Goal: Find specific page/section: Find specific page/section

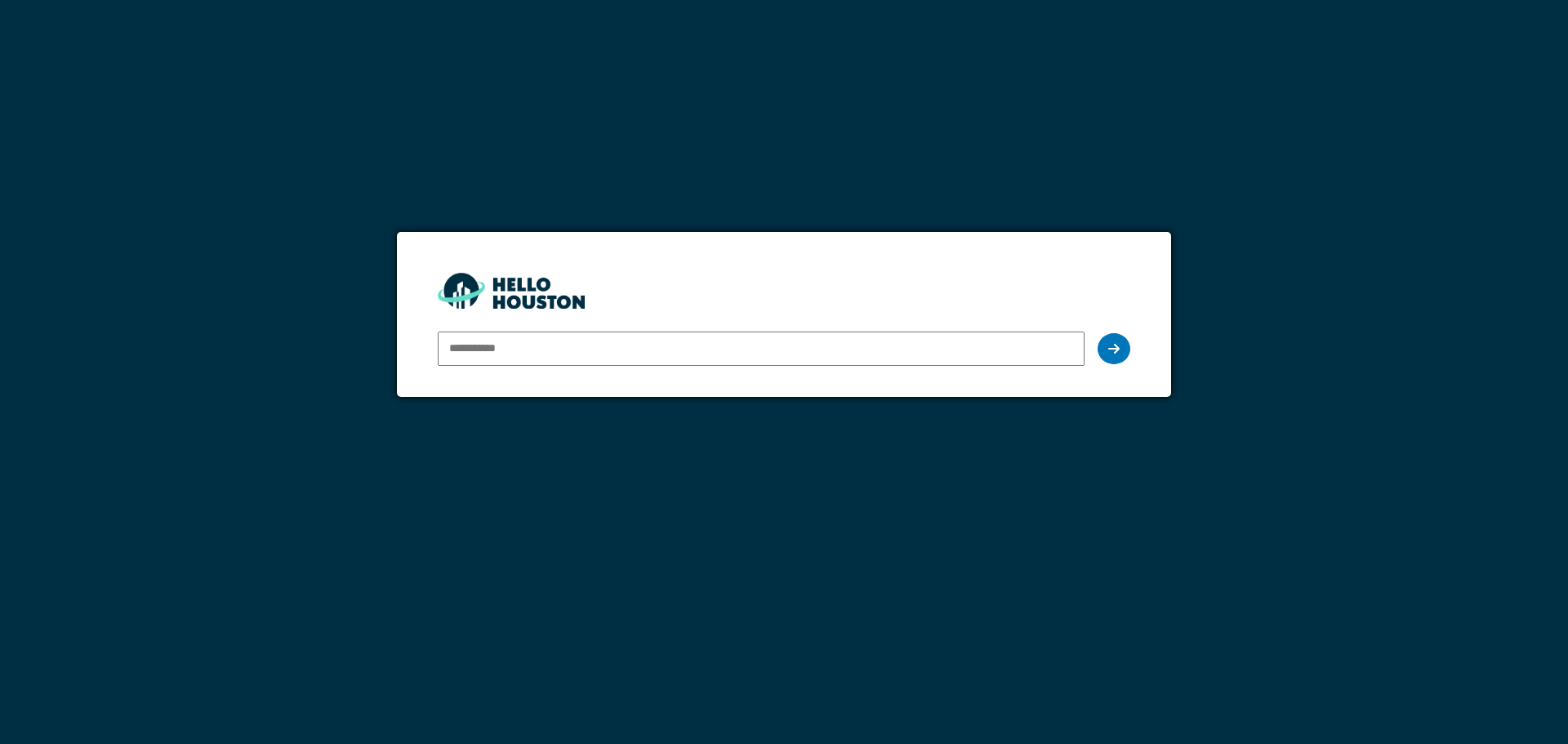
type input "**********"
drag, startPoint x: 0, startPoint y: 0, endPoint x: 1116, endPoint y: 346, distance: 1168.4
click at [1116, 346] on icon at bounding box center [1114, 348] width 12 height 13
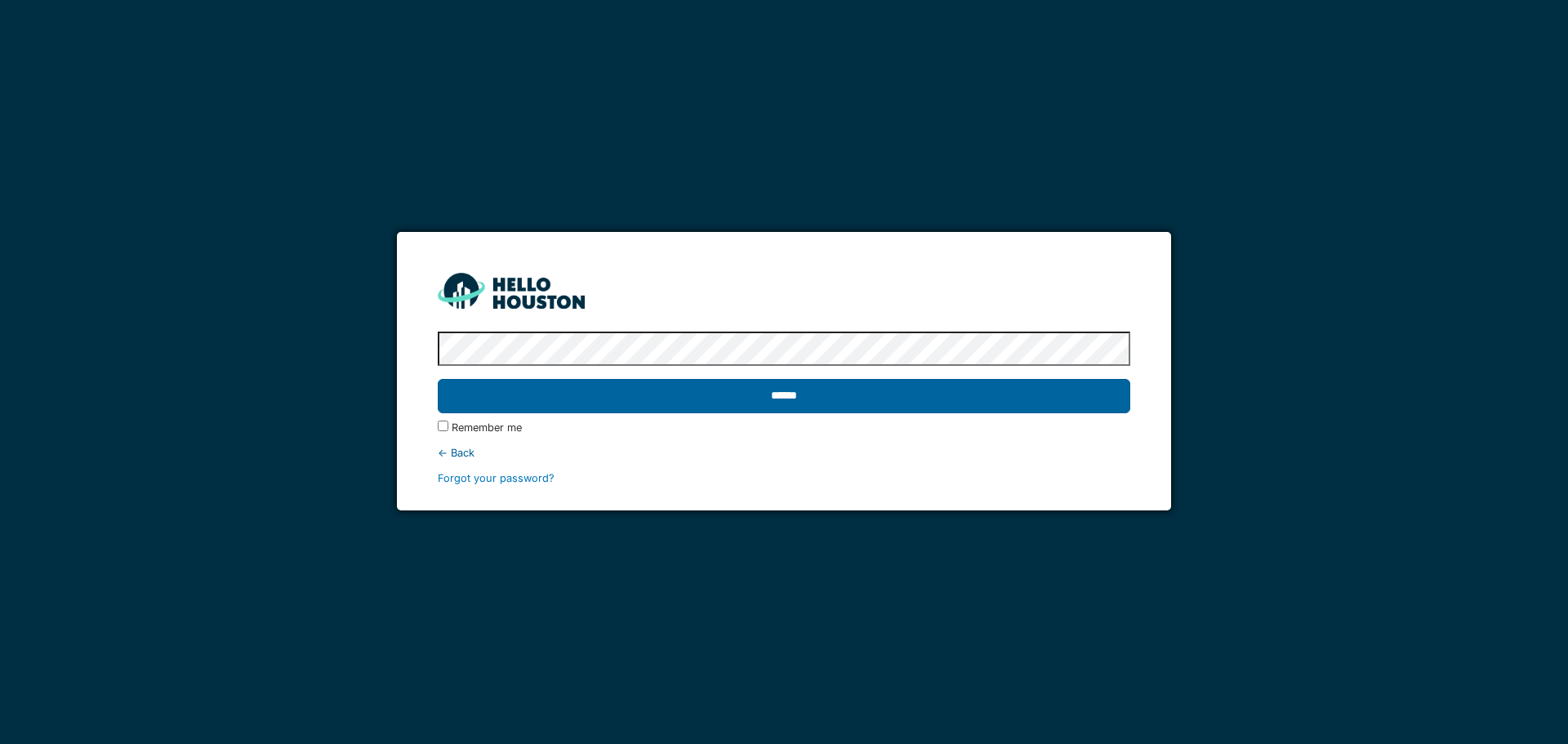
click at [1005, 400] on input "******" at bounding box center [784, 396] width 692 height 35
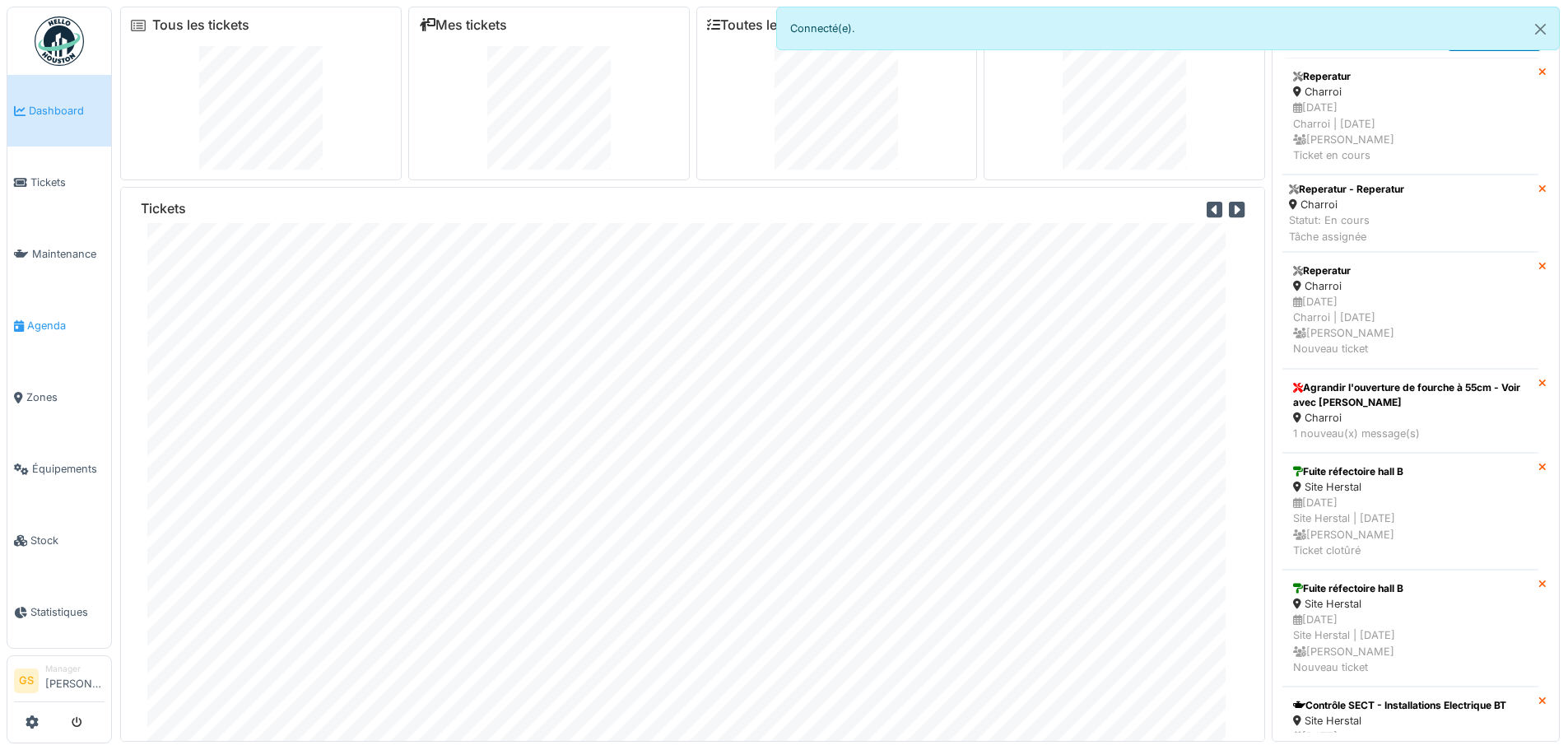
click at [54, 318] on span "Agenda" at bounding box center [65, 326] width 77 height 15
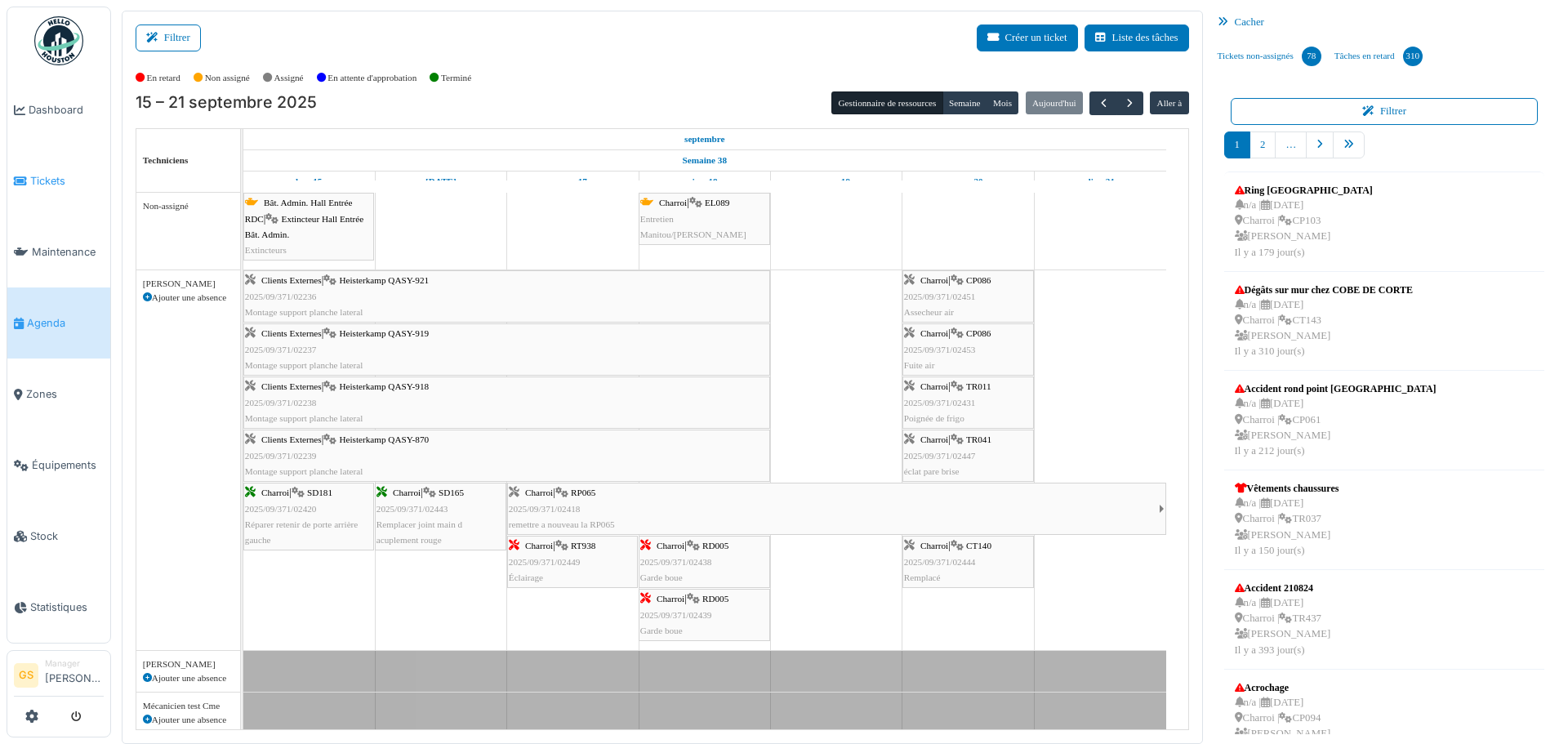
click at [41, 175] on span "Tickets" at bounding box center [67, 181] width 73 height 15
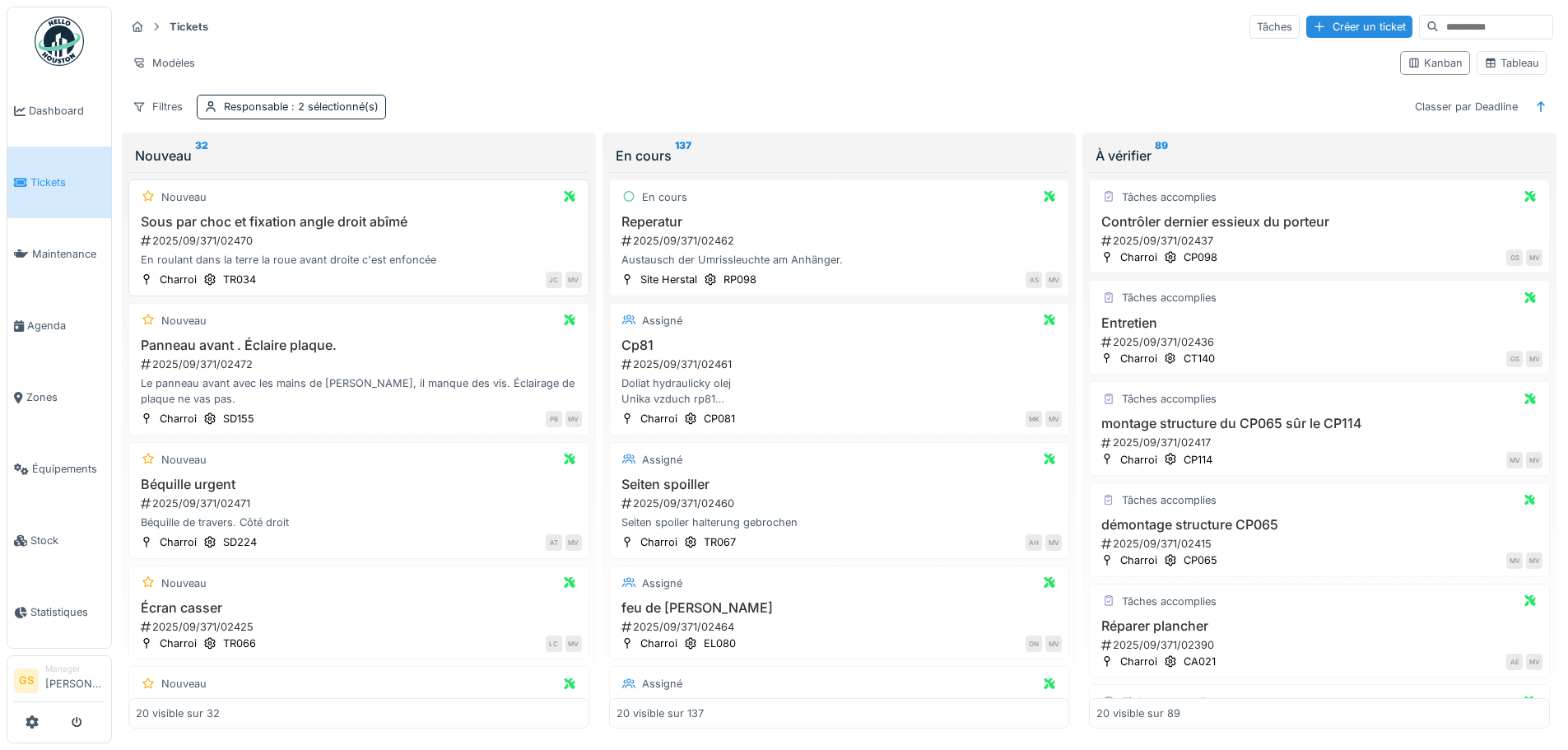
click at [217, 241] on div "2025/09/371/02470" at bounding box center [361, 241] width 443 height 15
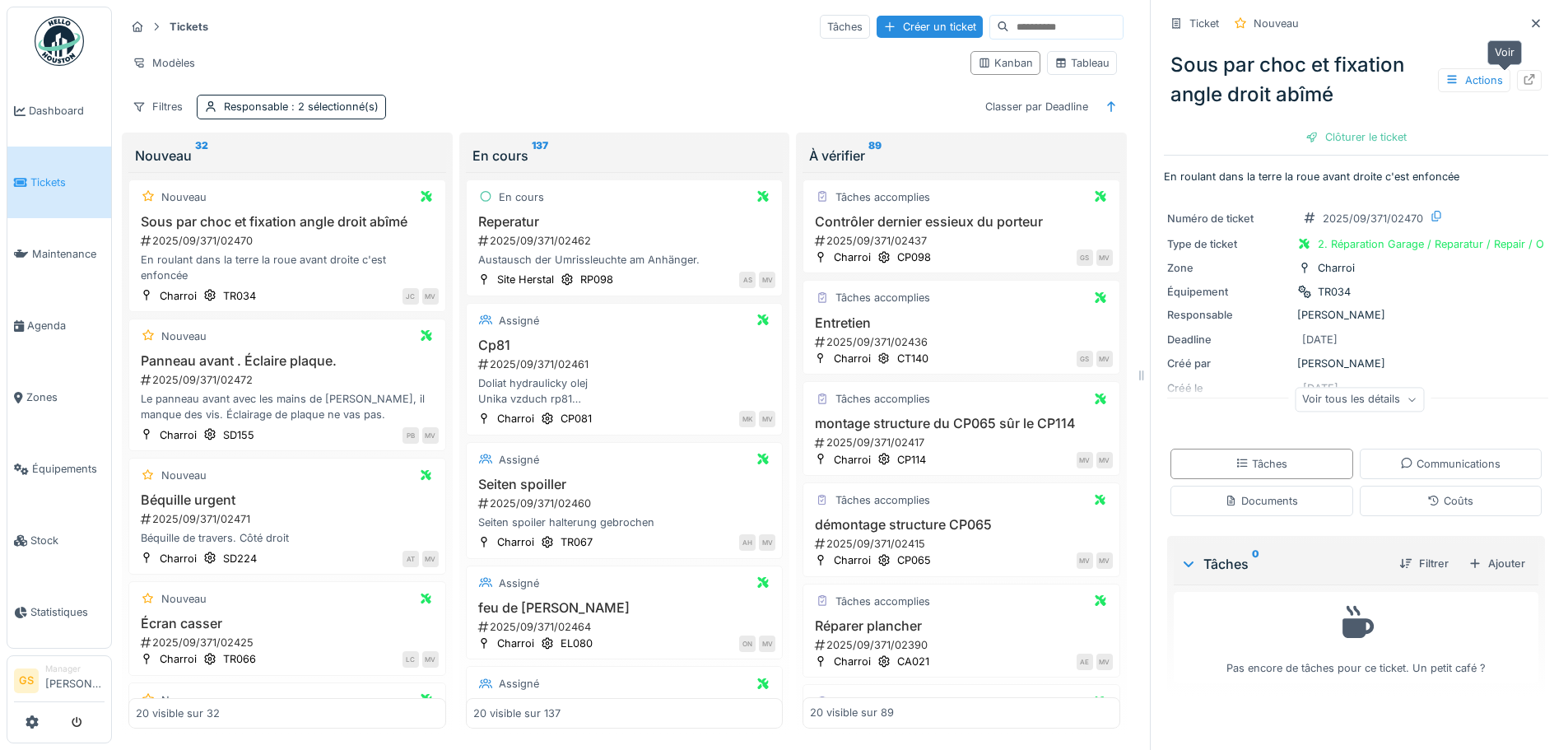
click at [1524, 80] on icon at bounding box center [1529, 79] width 11 height 11
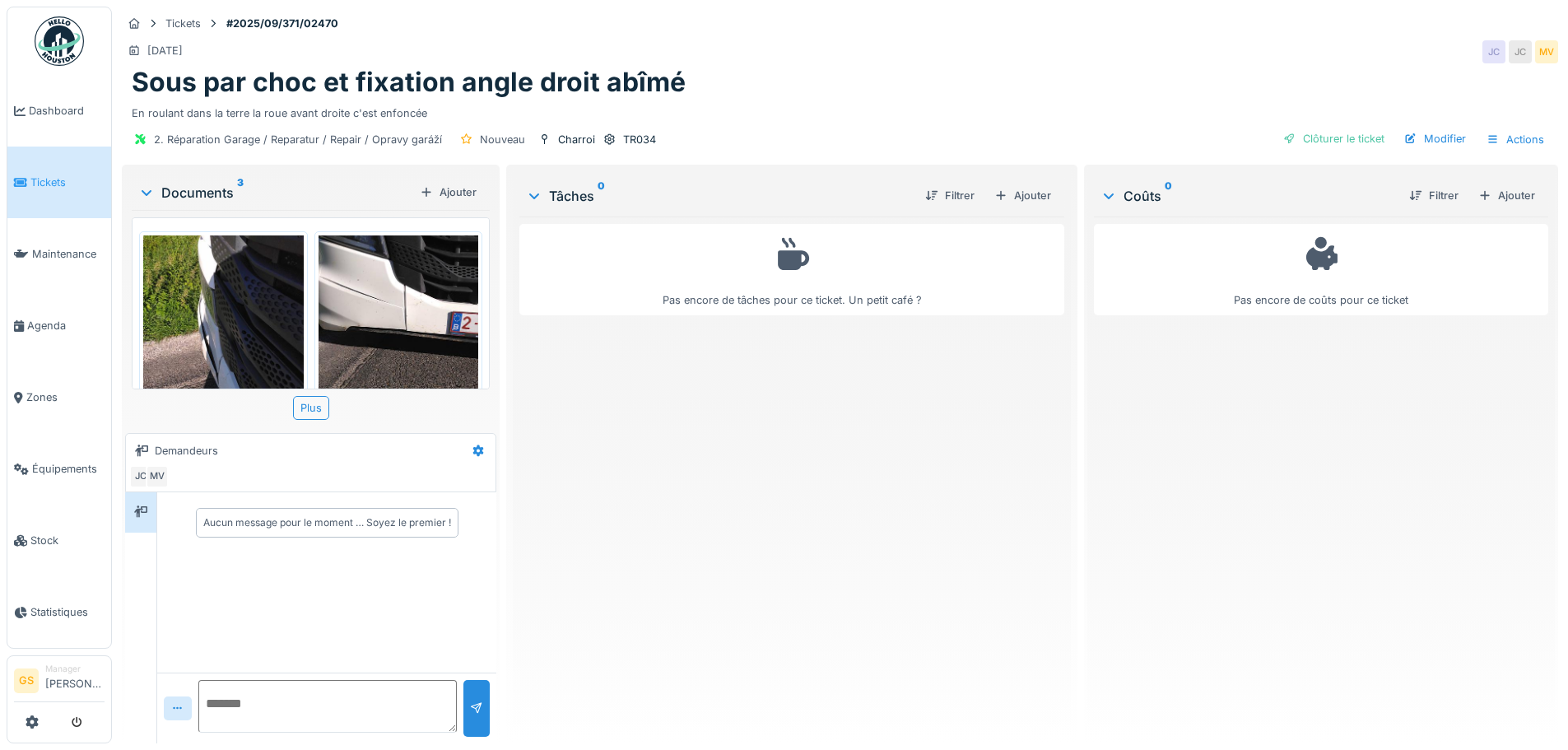
click at [54, 190] on link "Tickets" at bounding box center [60, 182] width 104 height 71
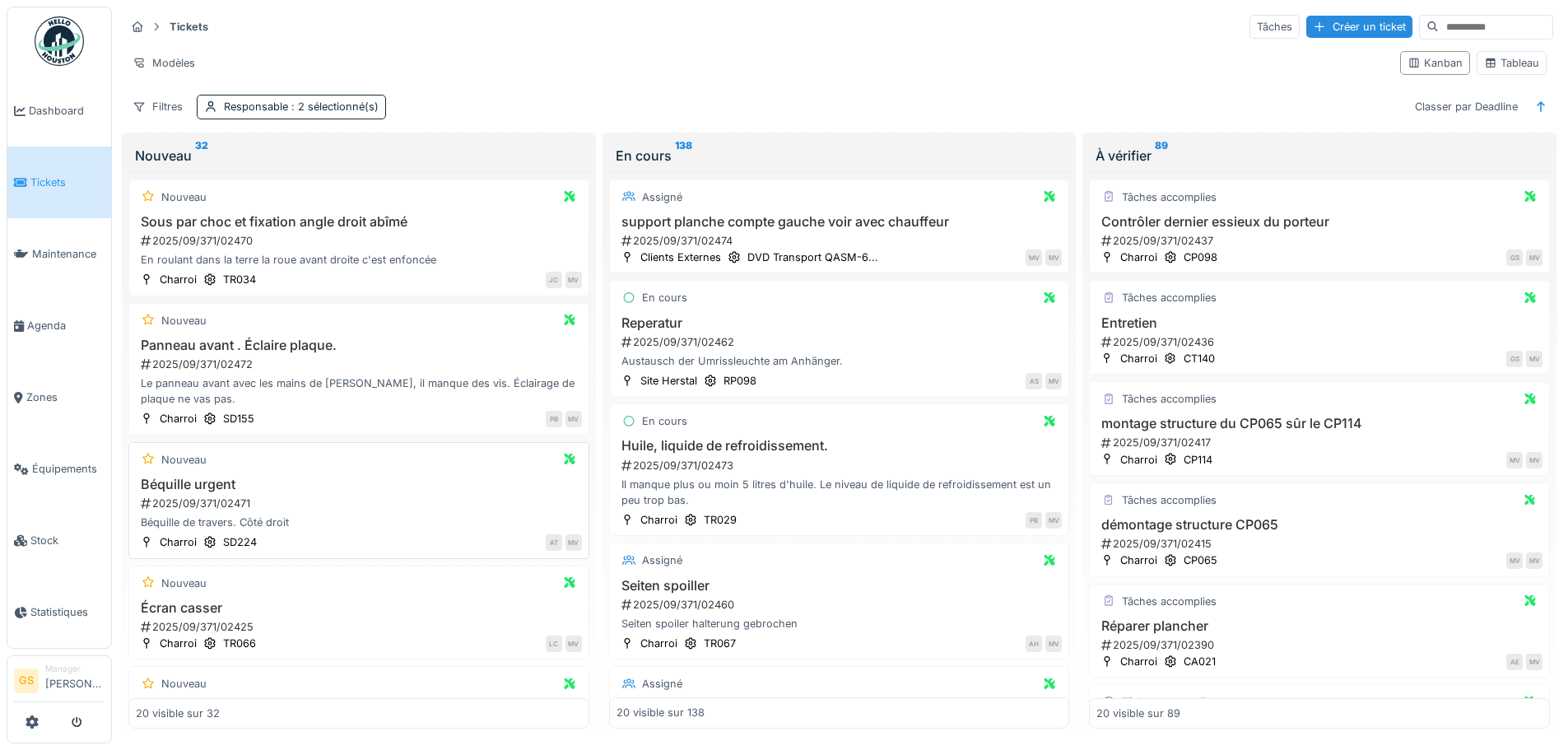
click at [187, 498] on div "2025/09/371/02471" at bounding box center [361, 503] width 443 height 15
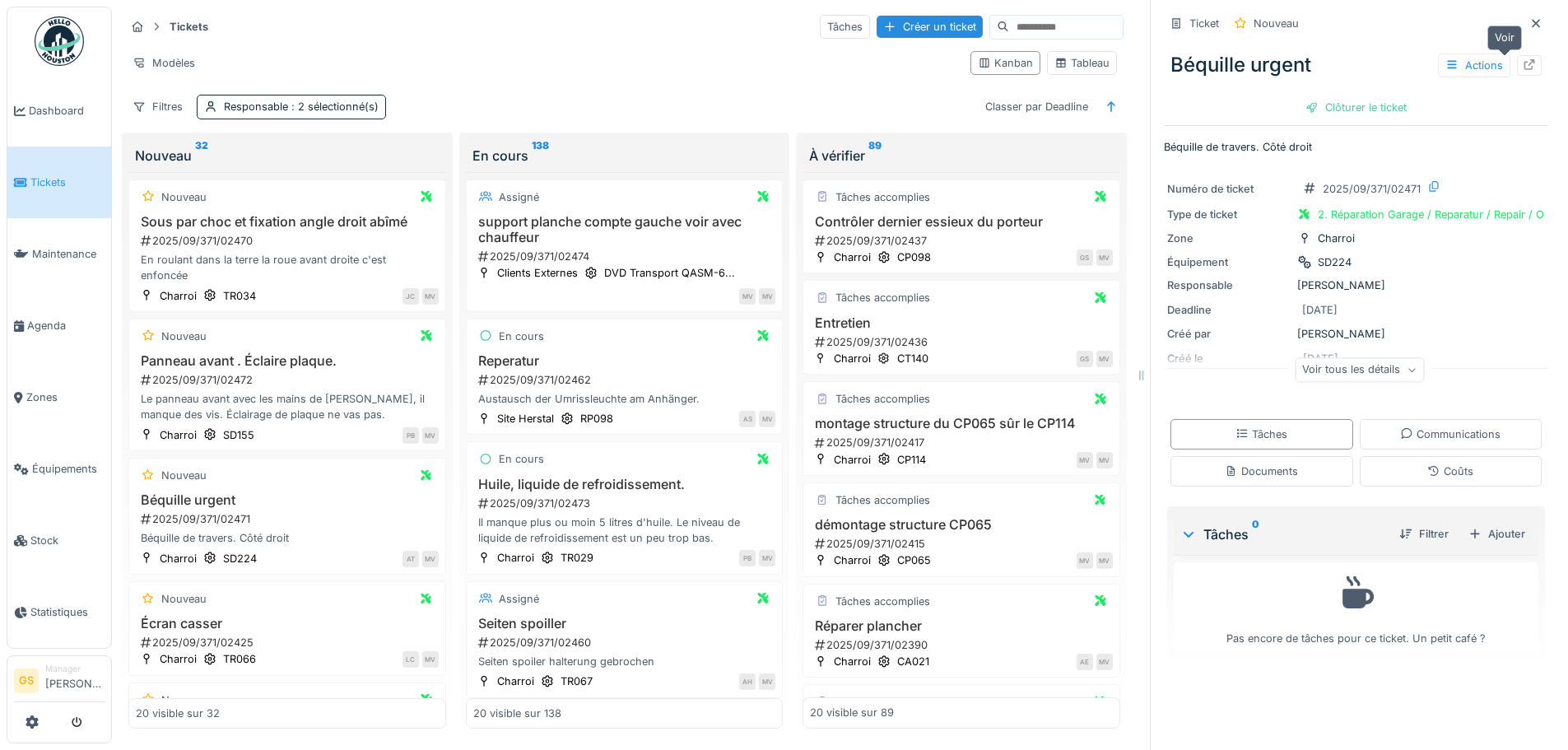
click at [1517, 56] on div at bounding box center [1529, 65] width 25 height 20
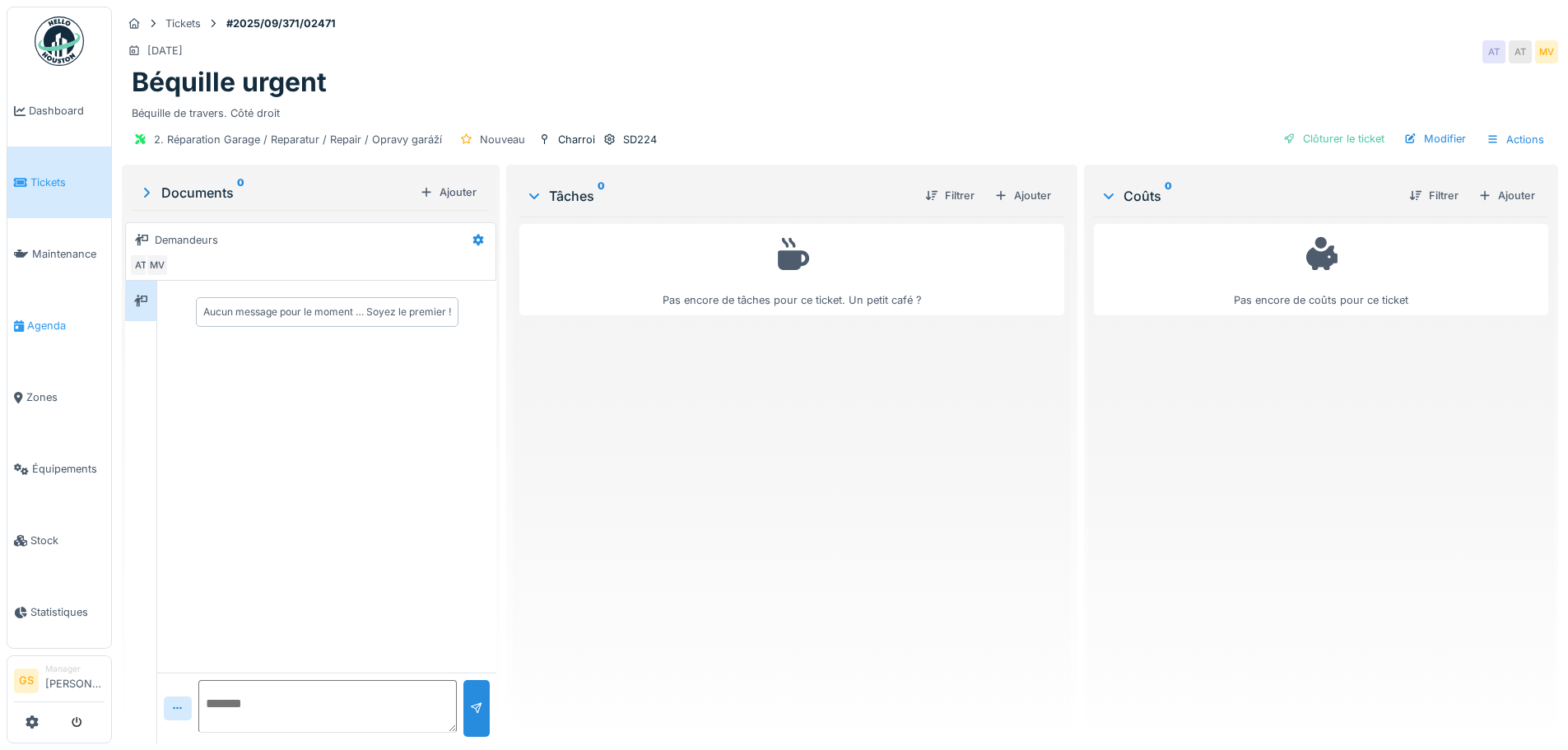
click at [29, 318] on span "Agenda" at bounding box center [65, 326] width 77 height 15
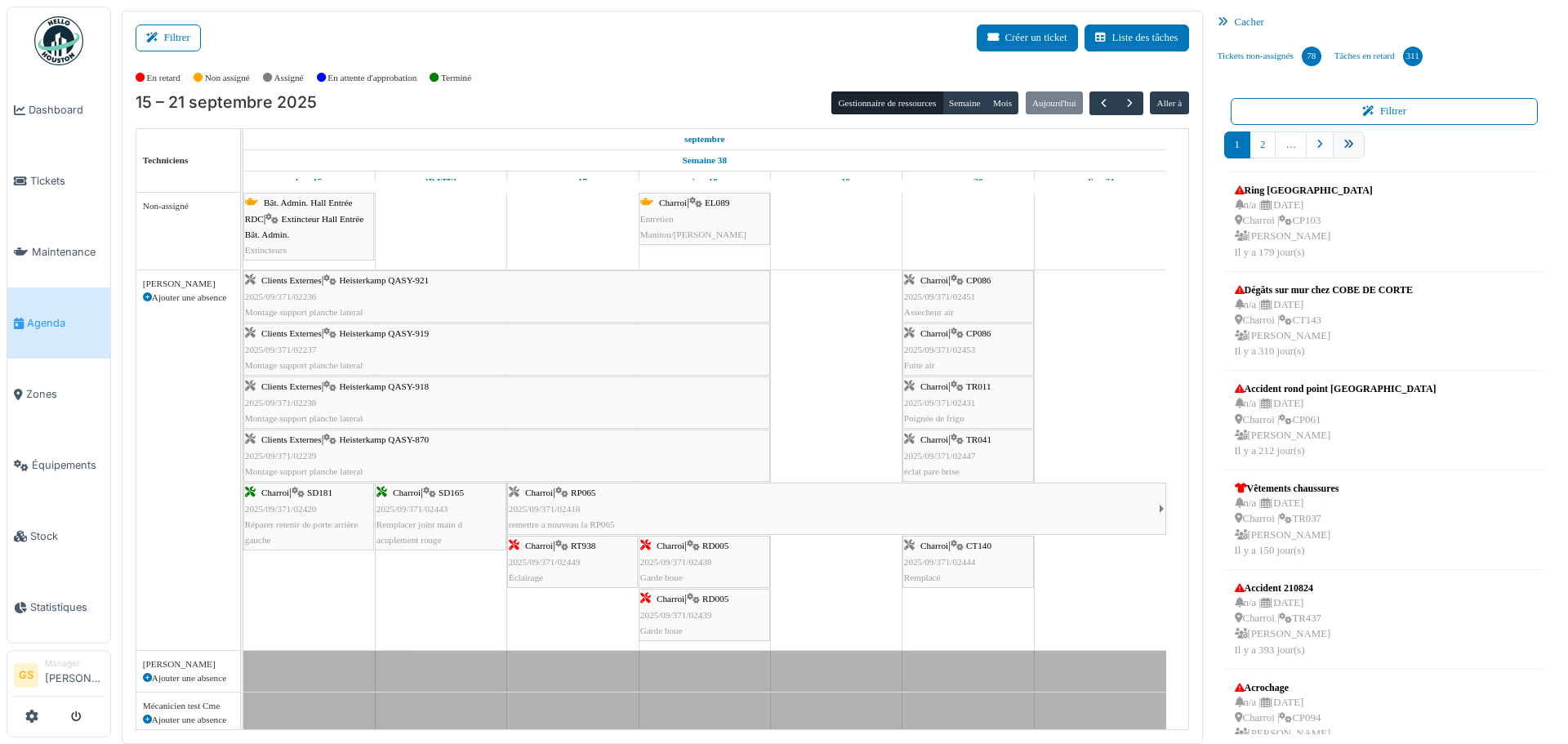
click at [1345, 144] on link "pager" at bounding box center [1349, 145] width 32 height 27
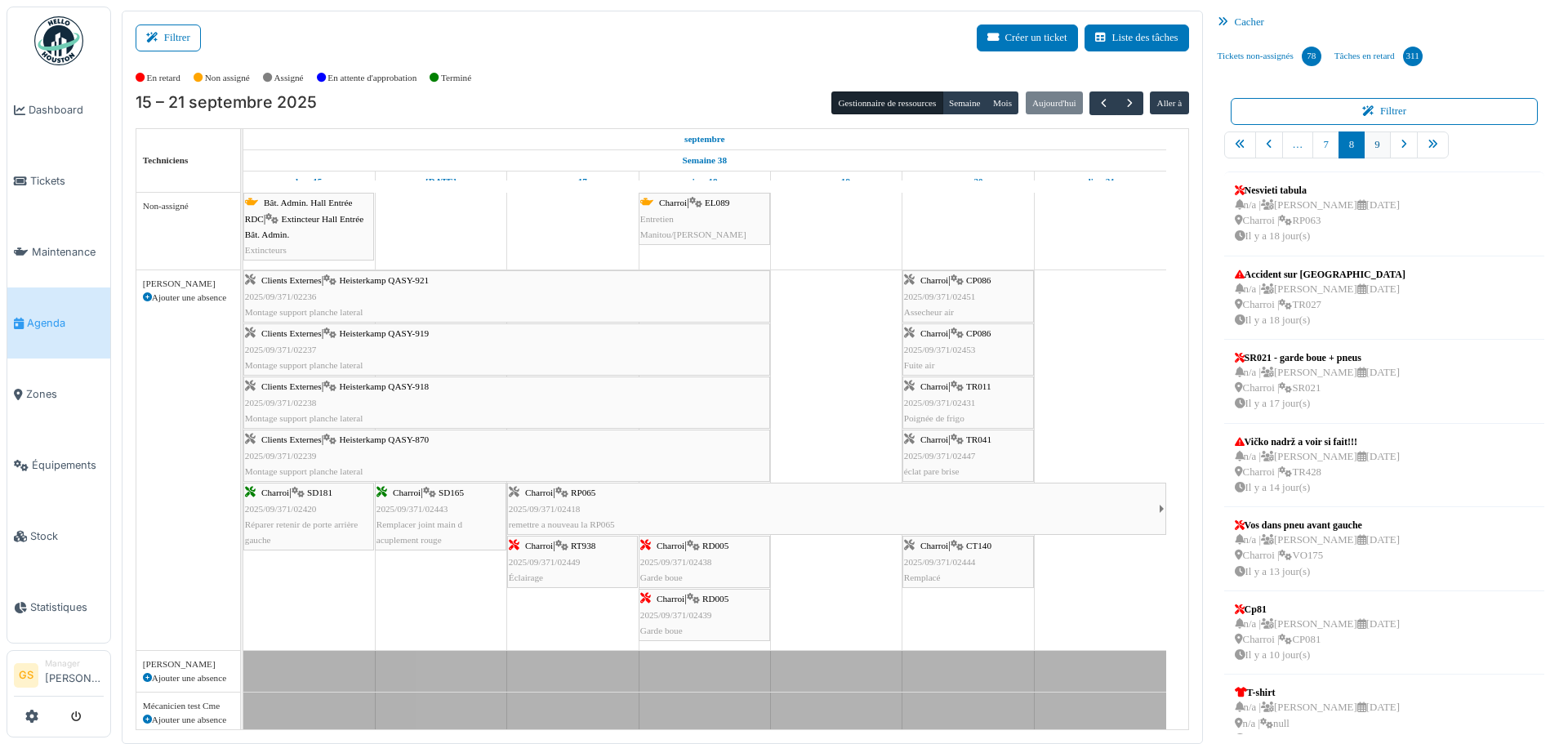
click at [1368, 145] on link "9" at bounding box center [1376, 145] width 26 height 27
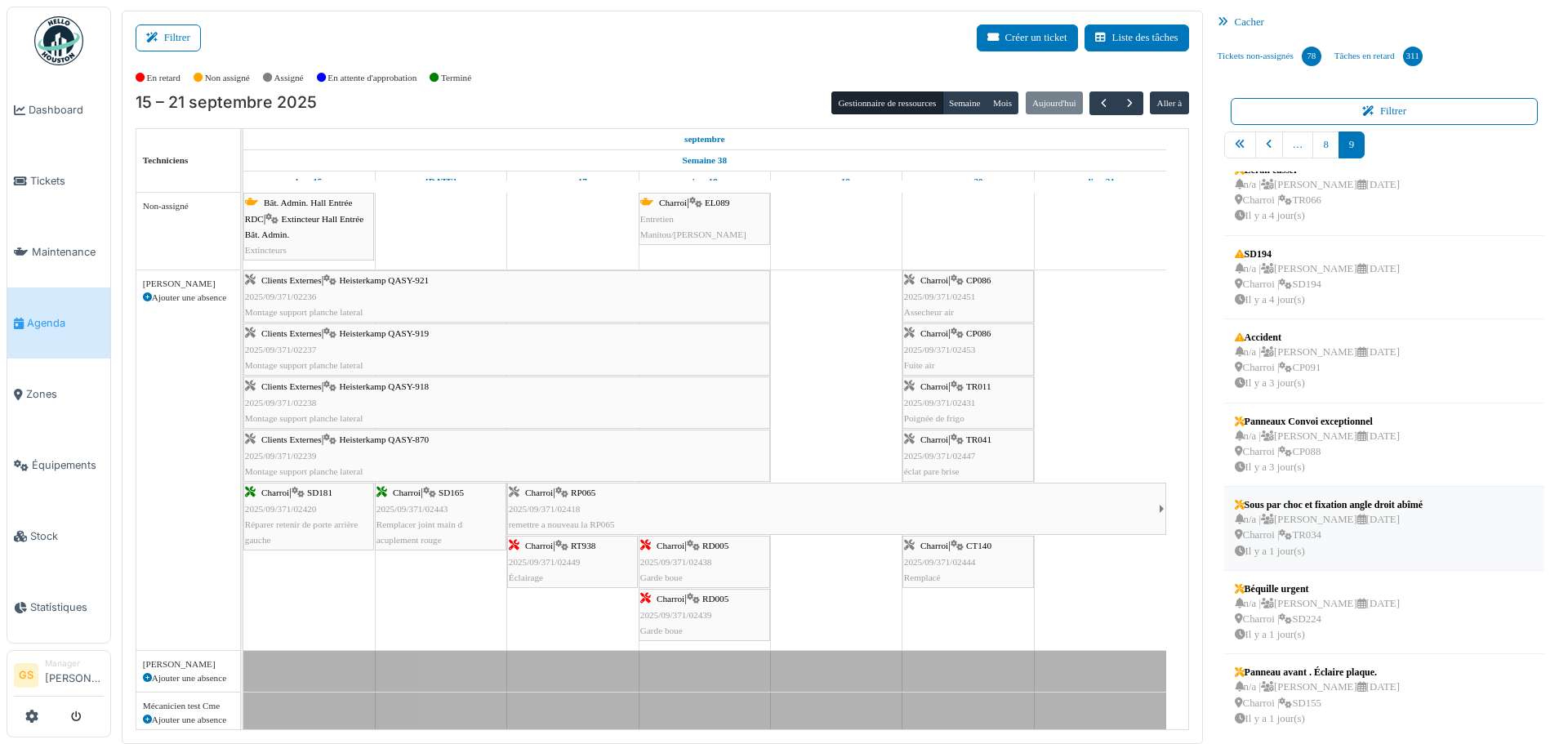
scroll to position [24, 0]
drag, startPoint x: 1300, startPoint y: 612, endPoint x: 1035, endPoint y: 634, distance: 265.9
click at [1035, 634] on div "Filtrer Créer un ticket Liste des tâches Afficher les tâches non assignées *** …" at bounding box center [840, 377] width 1452 height 733
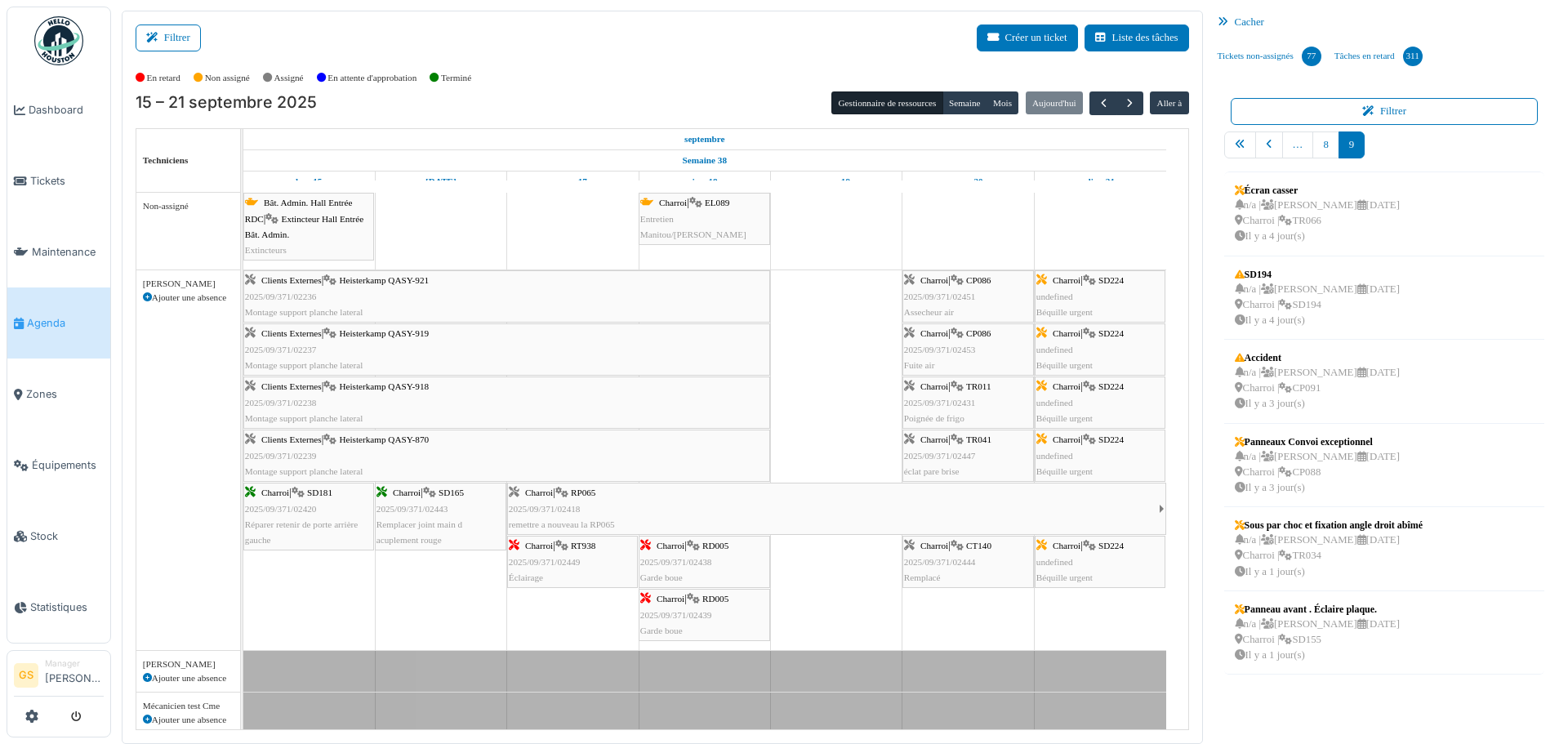
scroll to position [0, 0]
click at [33, 181] on span "Tickets" at bounding box center [67, 181] width 73 height 15
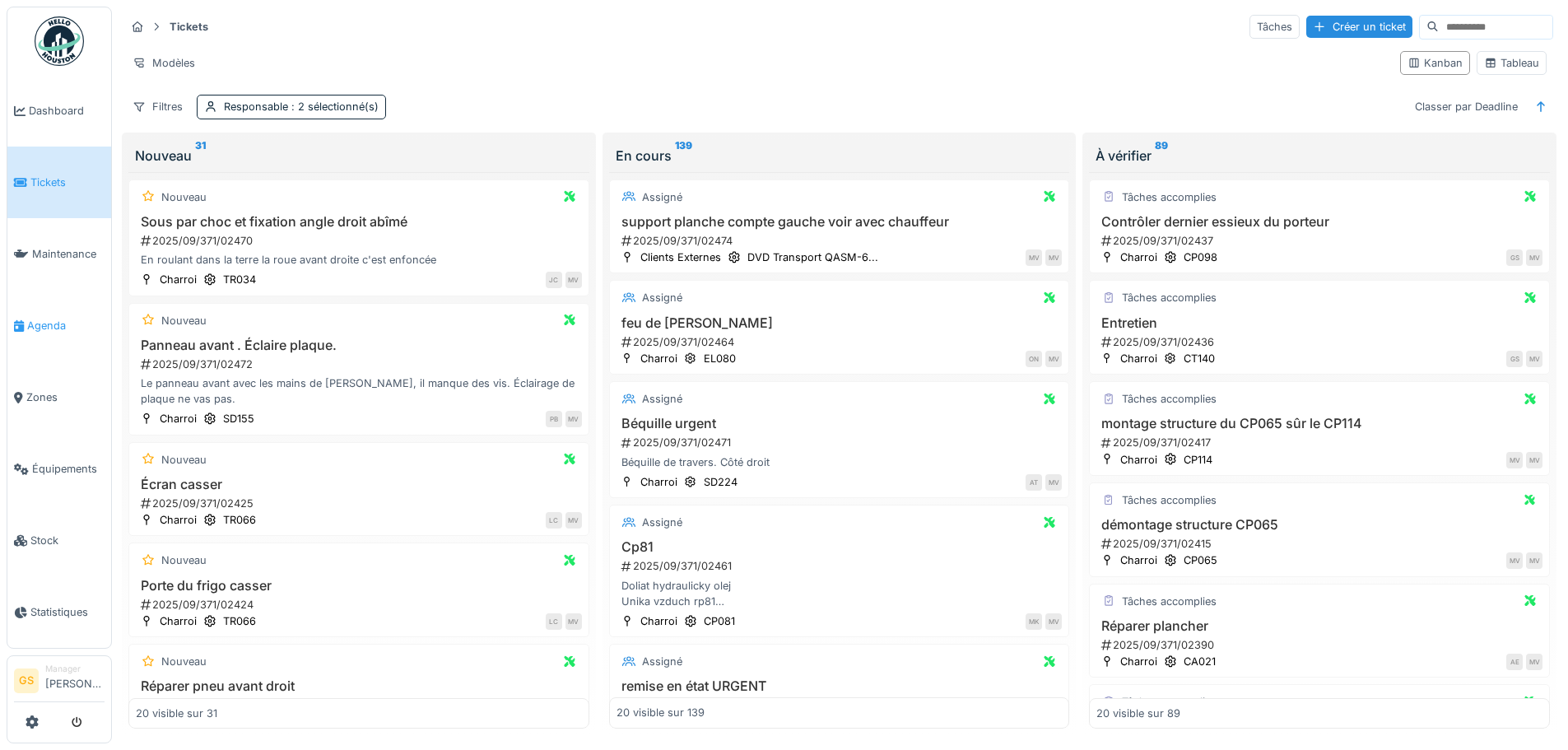
click at [34, 321] on span "Agenda" at bounding box center [65, 326] width 77 height 15
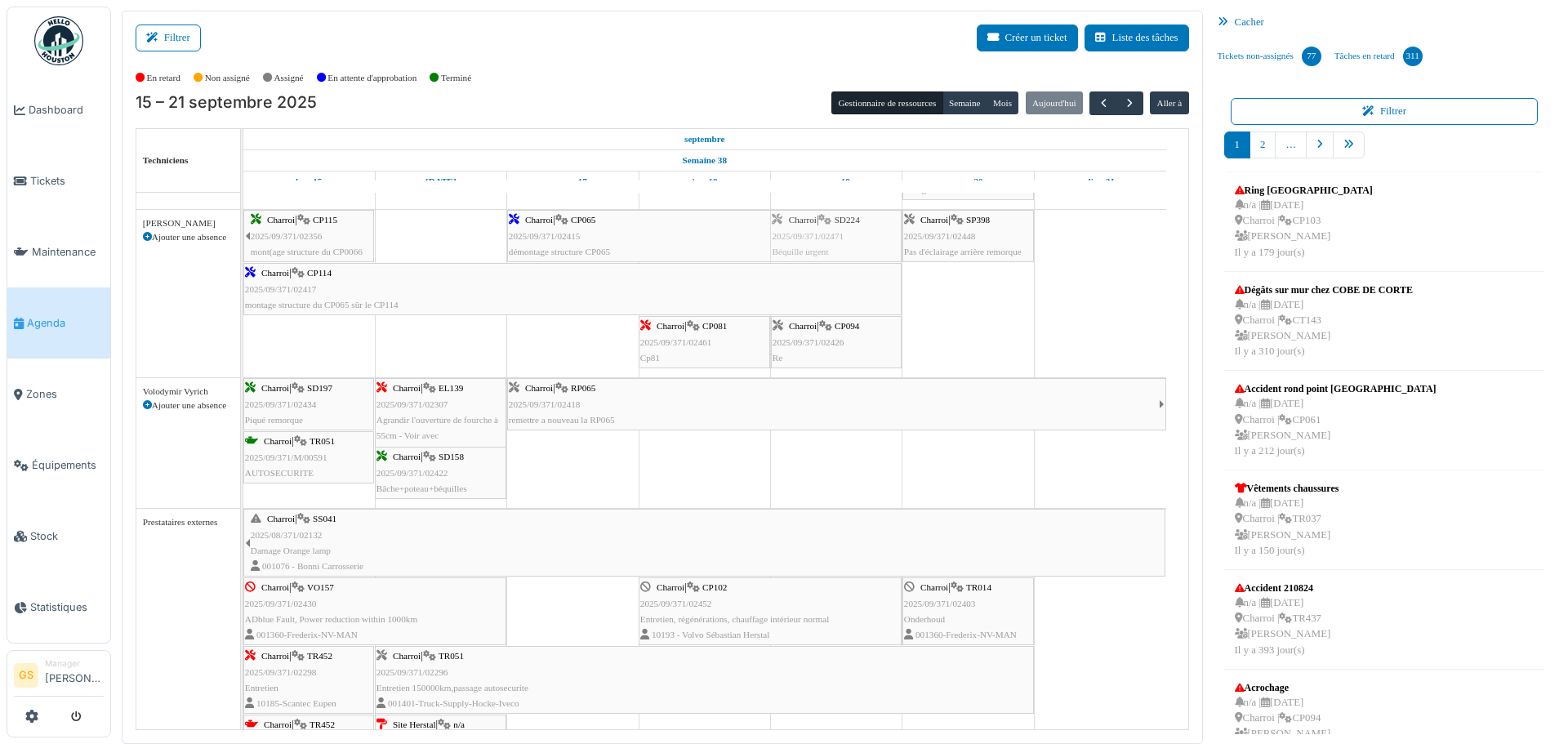
scroll to position [1551, 0]
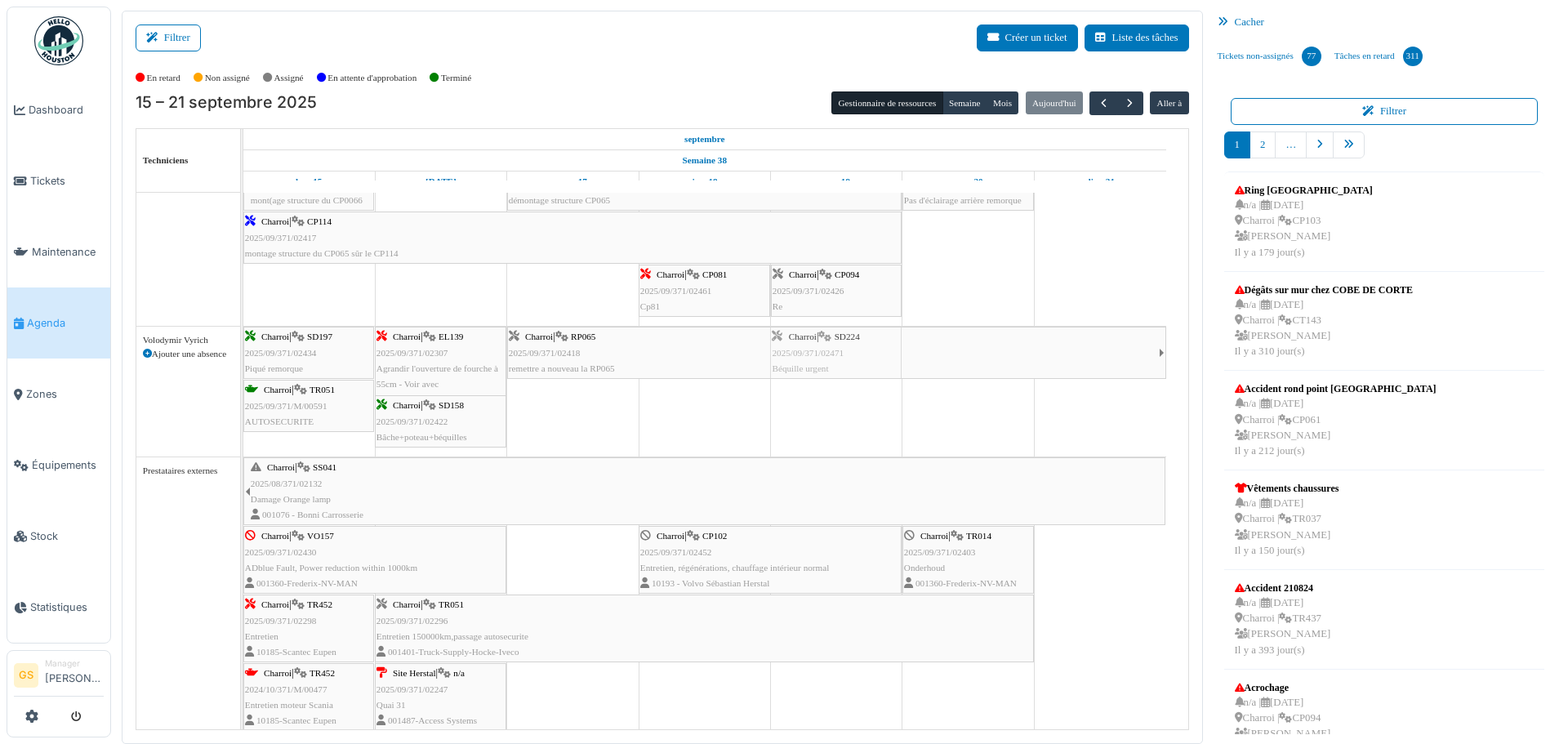
drag, startPoint x: 1089, startPoint y: 285, endPoint x: 846, endPoint y: 410, distance: 273.3
